Goal: Task Accomplishment & Management: Manage account settings

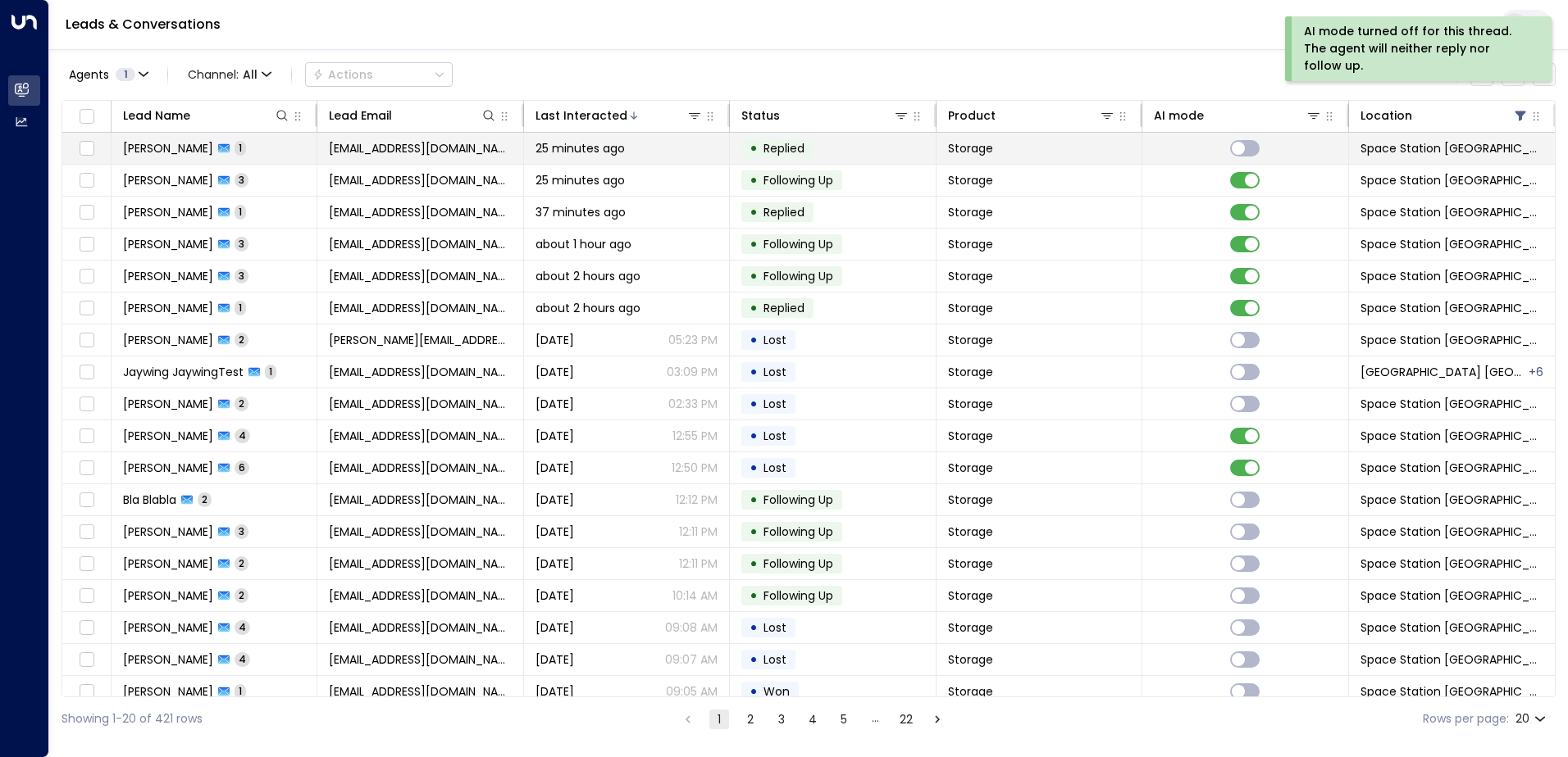
click at [640, 152] on div "25 minutes ago" at bounding box center [625, 148] width 182 height 16
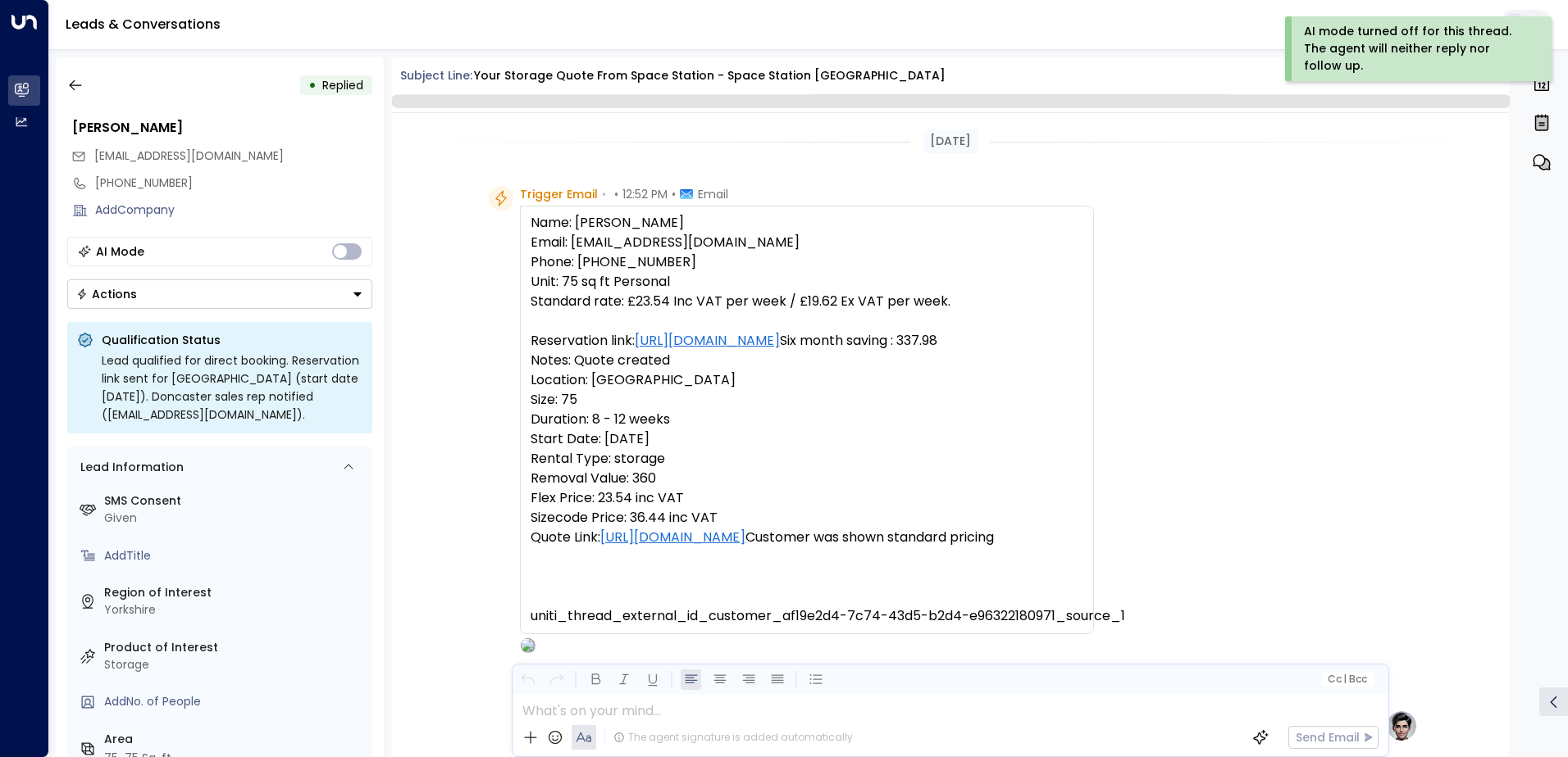
scroll to position [618, 0]
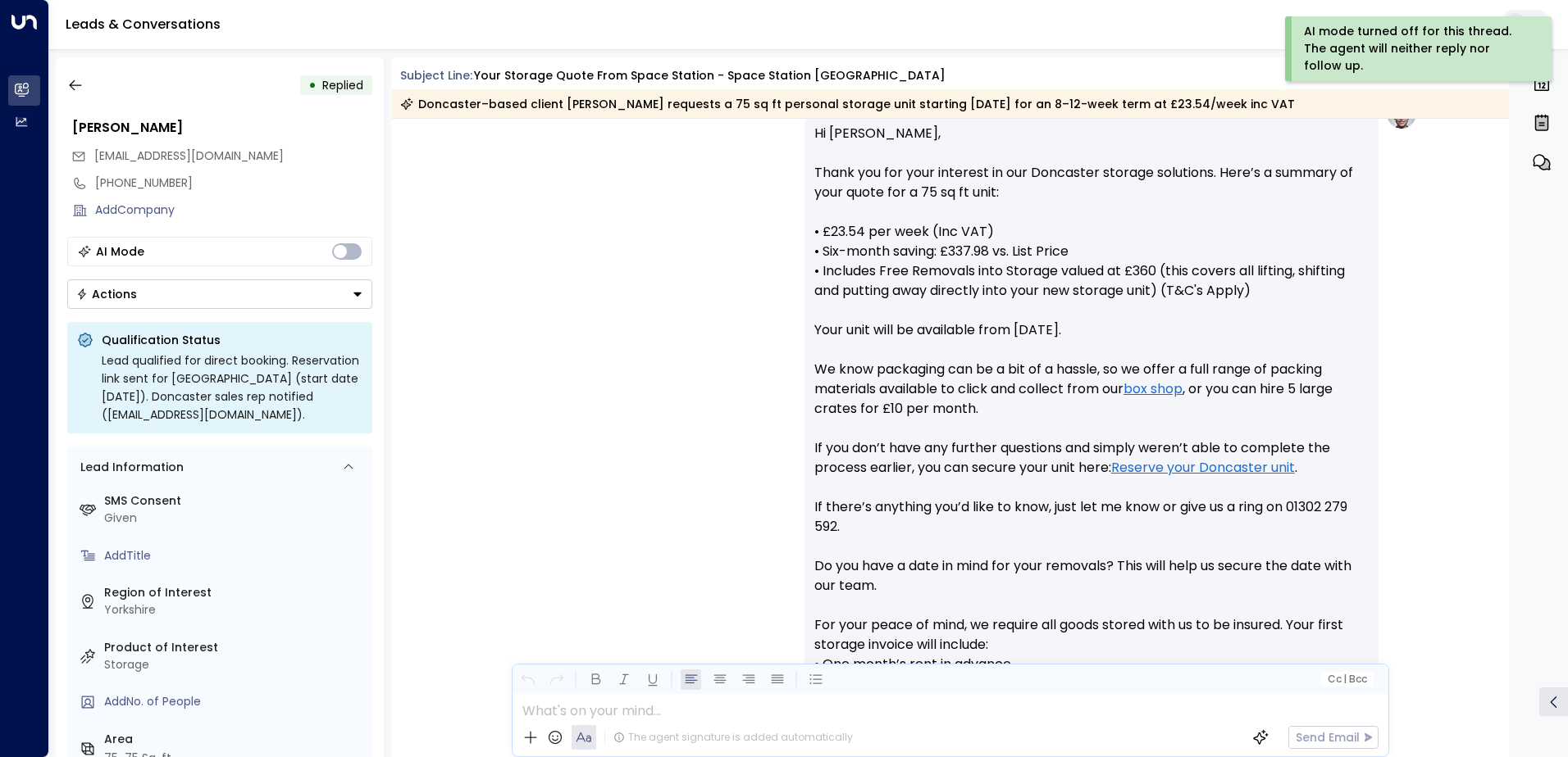
click at [239, 312] on div "• Replied [PERSON_NAME] [EMAIL_ADDRESS][DOMAIN_NAME] [PHONE_NUMBER] Add Company…" at bounding box center [220, 407] width 328 height 700
click at [226, 295] on button "Actions" at bounding box center [219, 294] width 305 height 30
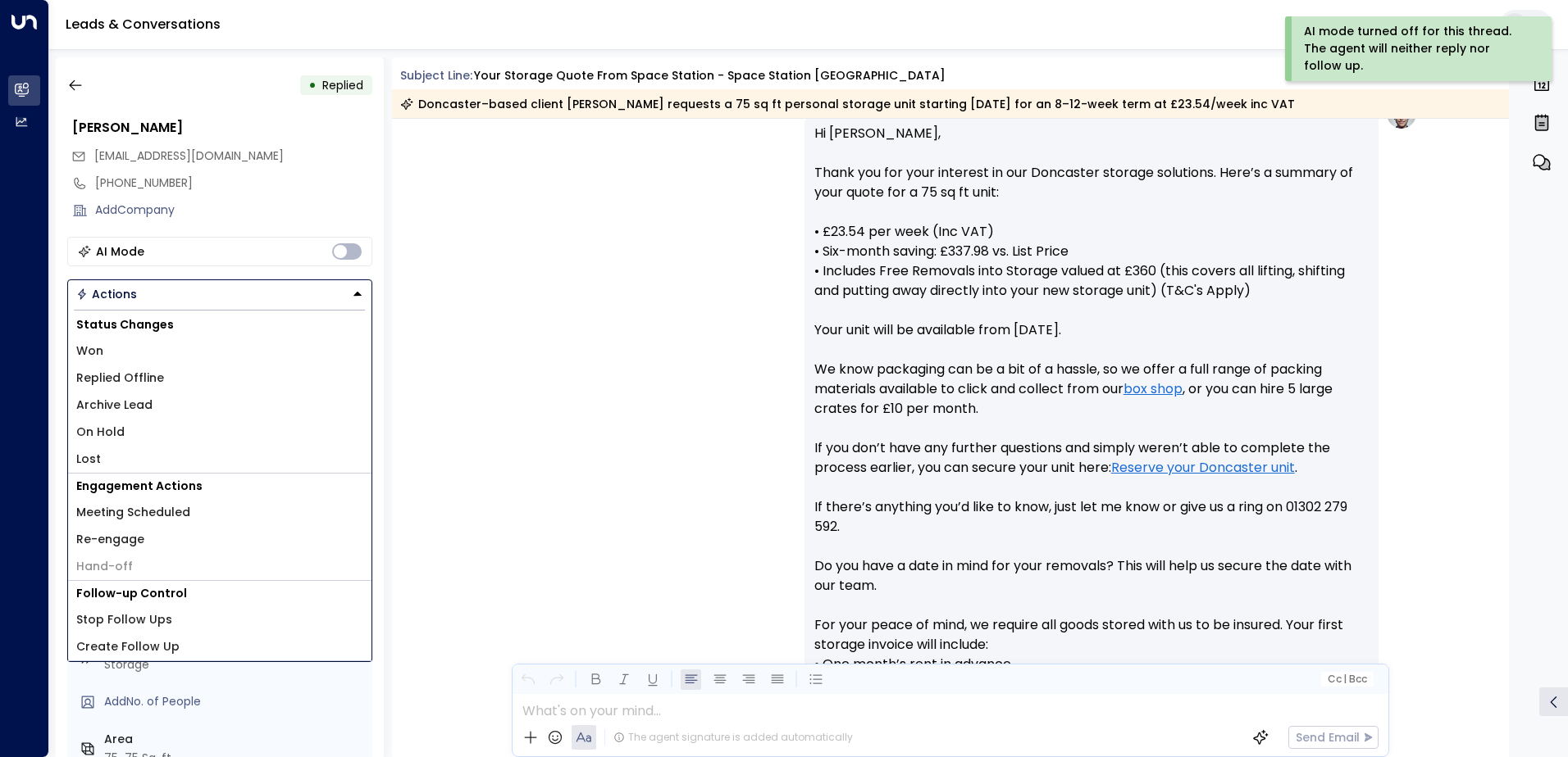
click at [180, 454] on li "Lost" at bounding box center [220, 460] width 304 height 27
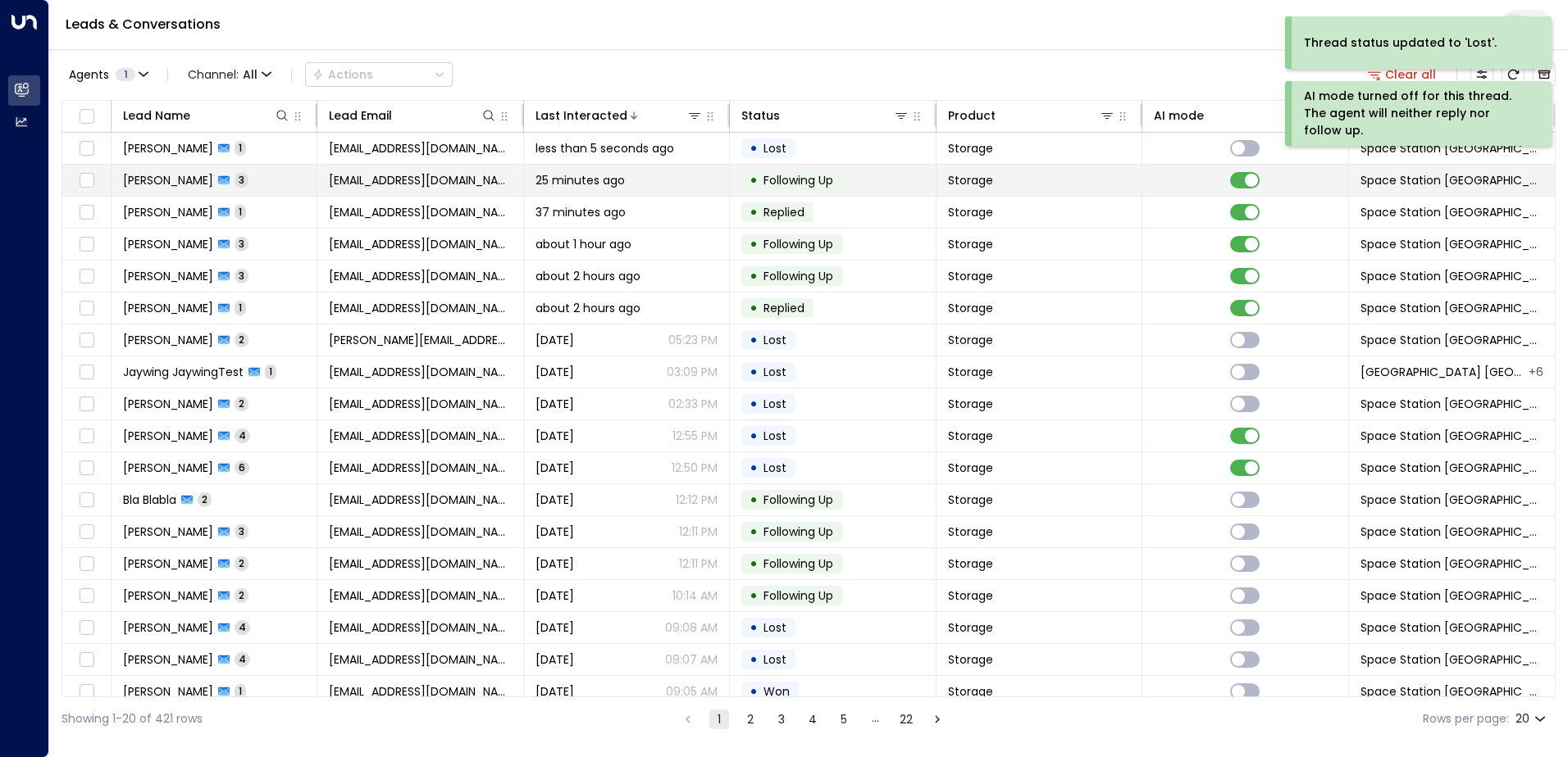
click at [277, 181] on td "[PERSON_NAME] 3" at bounding box center [214, 180] width 206 height 31
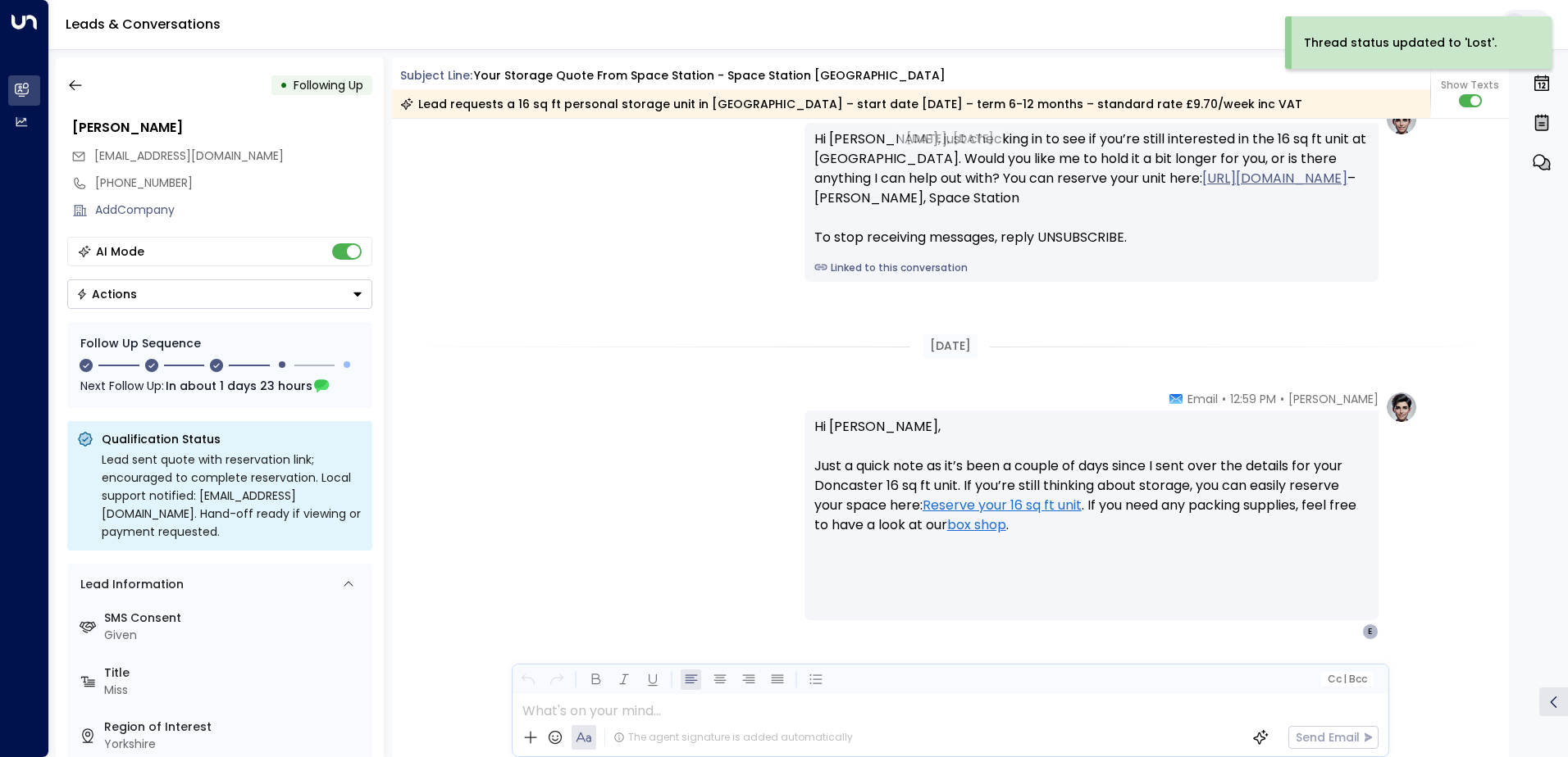
scroll to position [1661, 0]
